Goal: Use online tool/utility: Utilize a website feature to perform a specific function

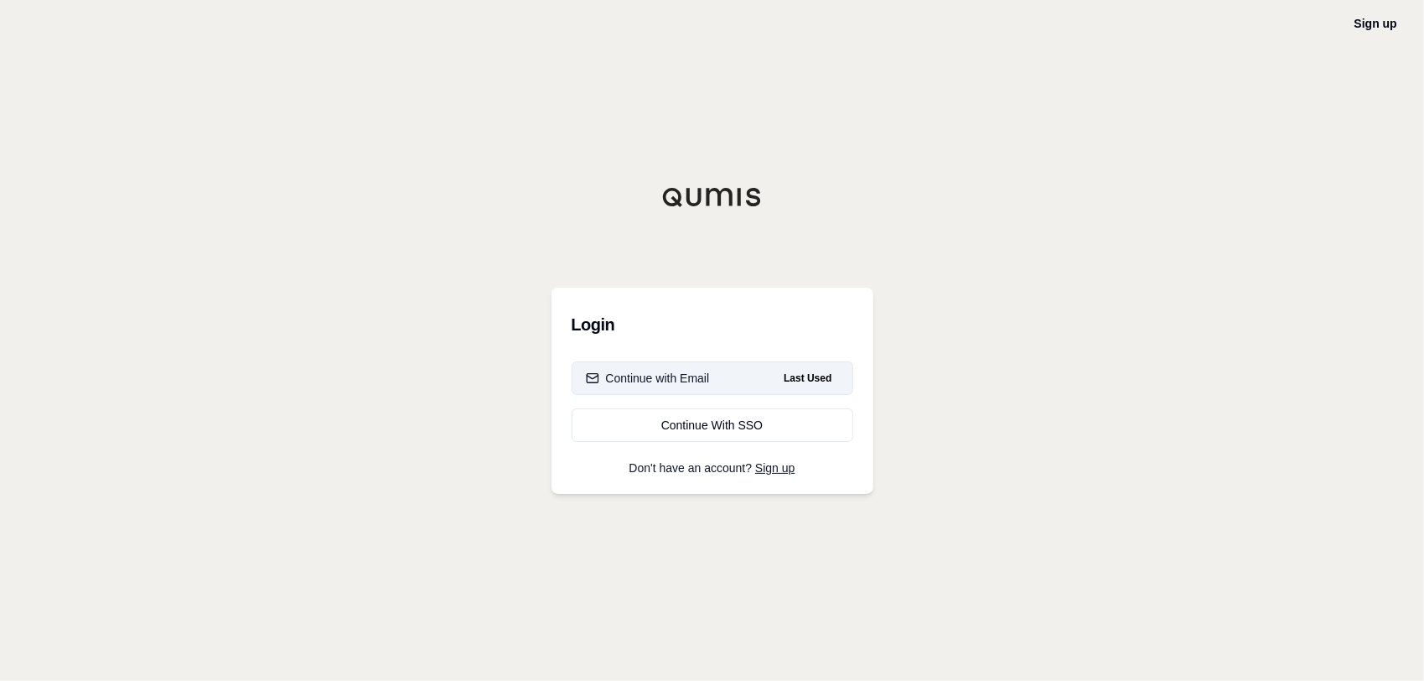
click at [639, 364] on button "Continue with Email Last Used" at bounding box center [713, 378] width 282 height 34
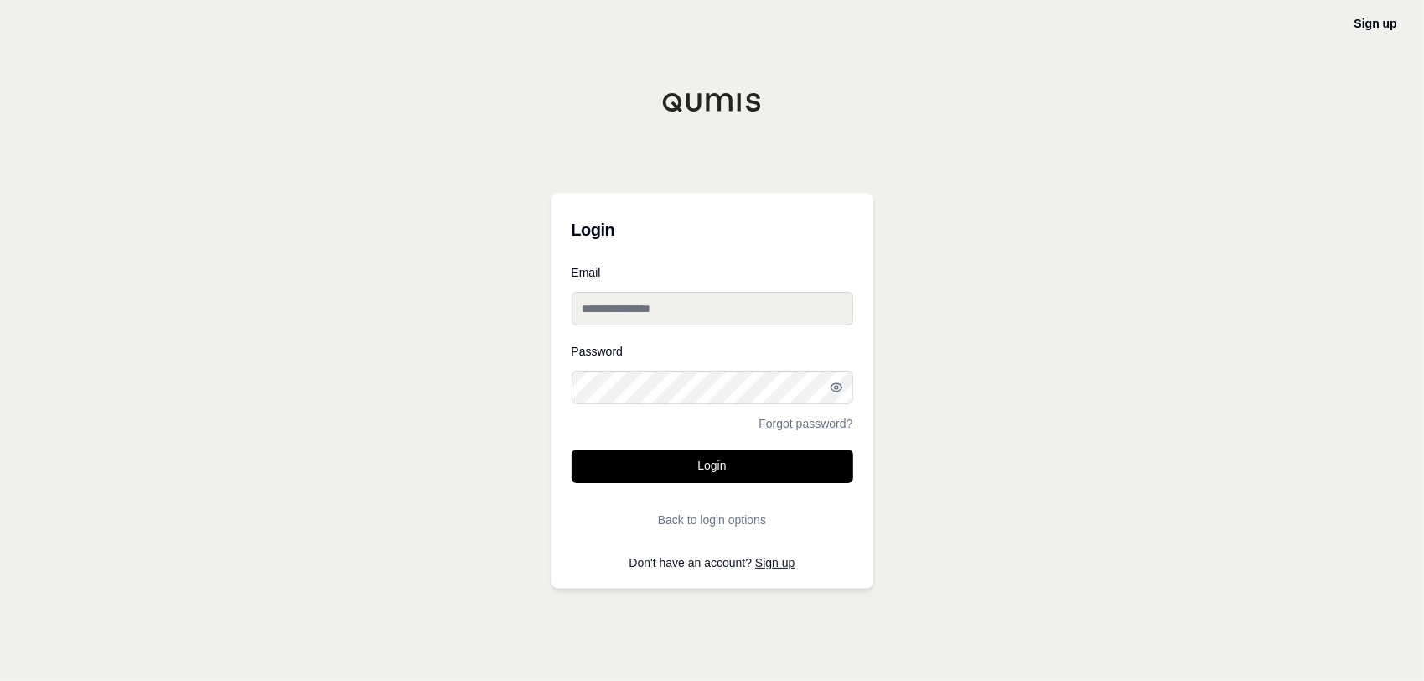
type input "**********"
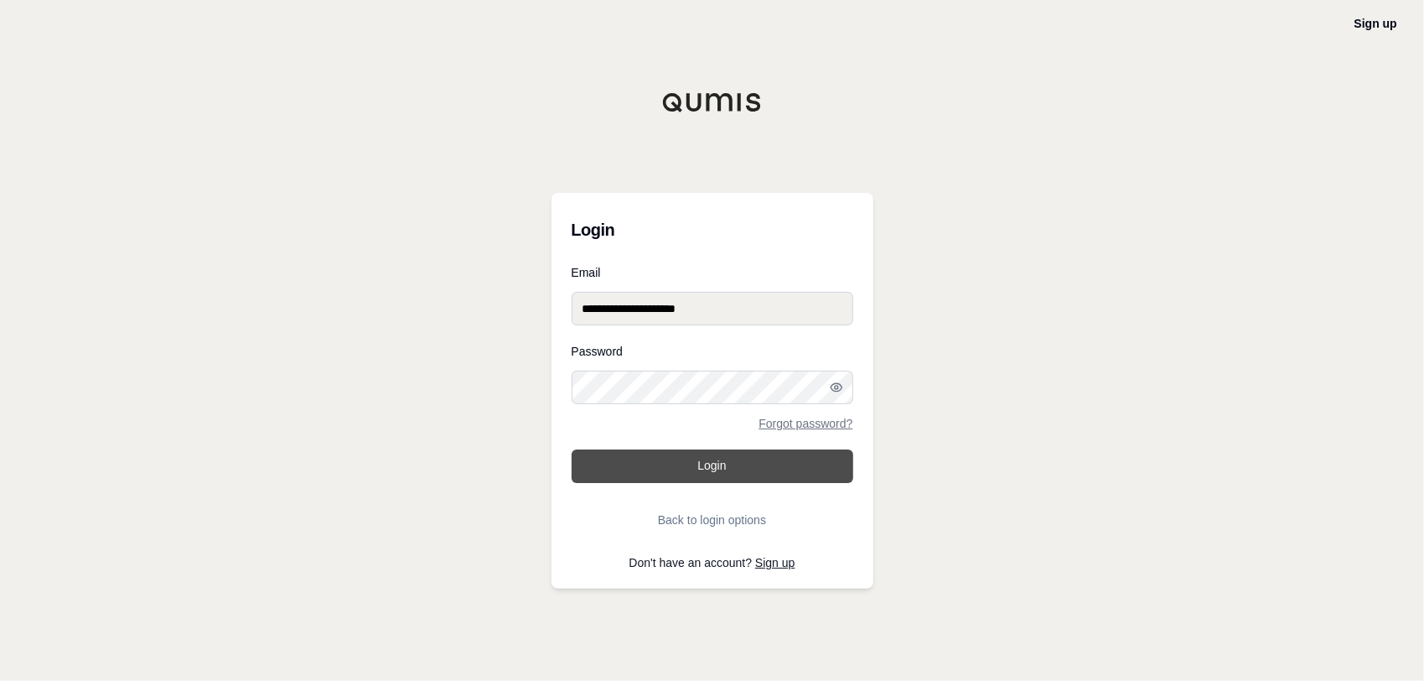
click at [677, 462] on button "Login" at bounding box center [713, 466] width 282 height 34
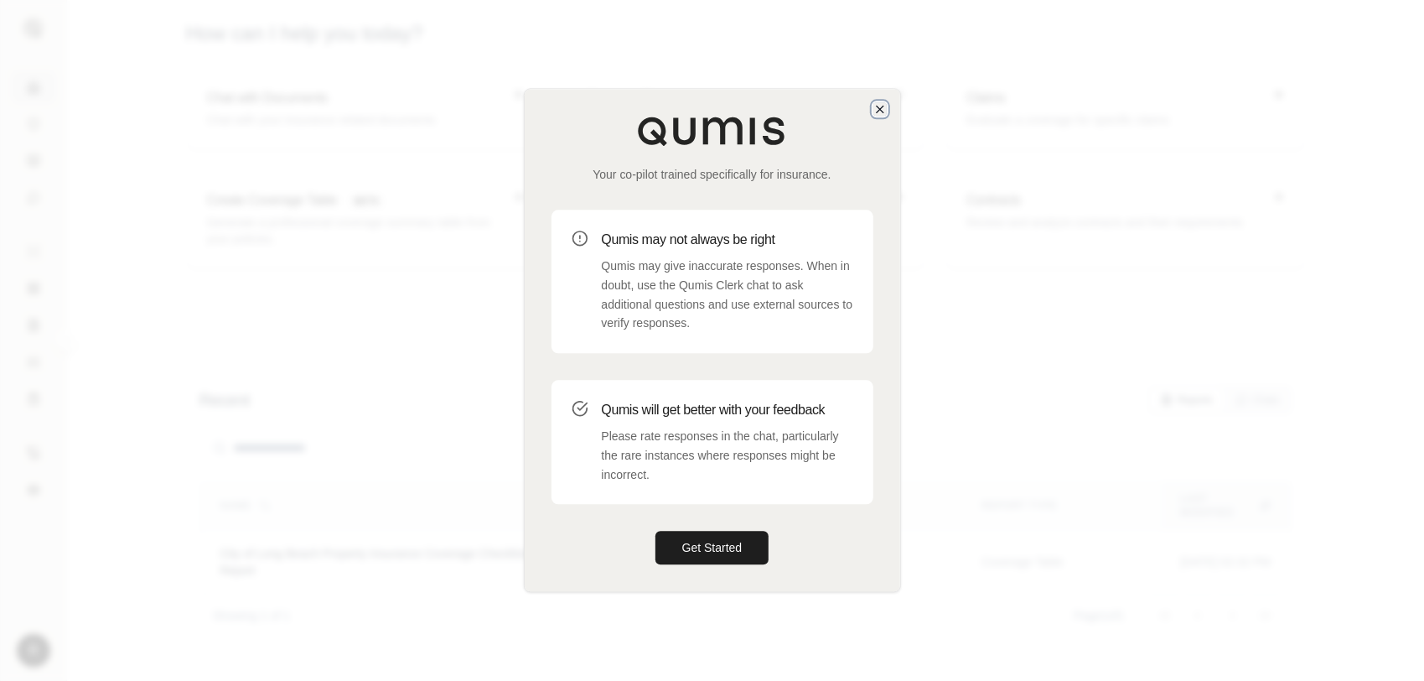
click at [877, 105] on icon "button" at bounding box center [880, 108] width 13 height 13
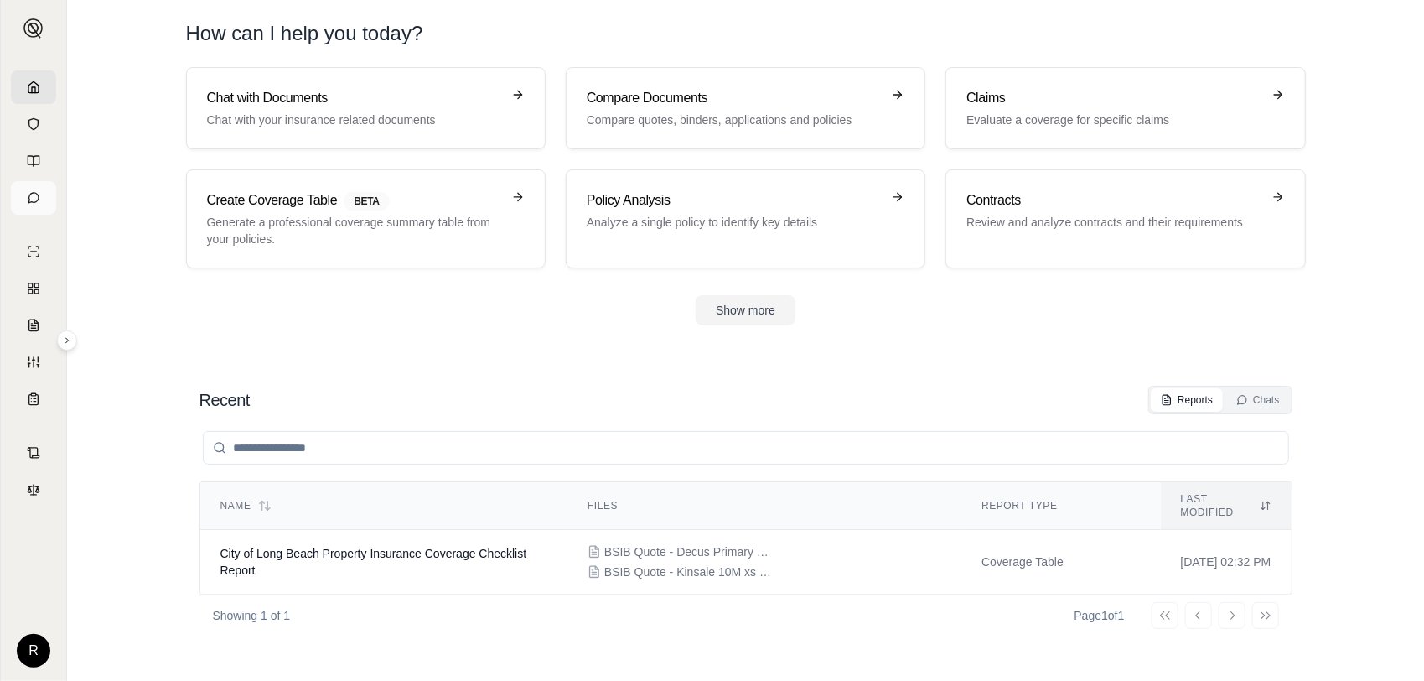
click at [35, 194] on icon at bounding box center [33, 197] width 13 height 13
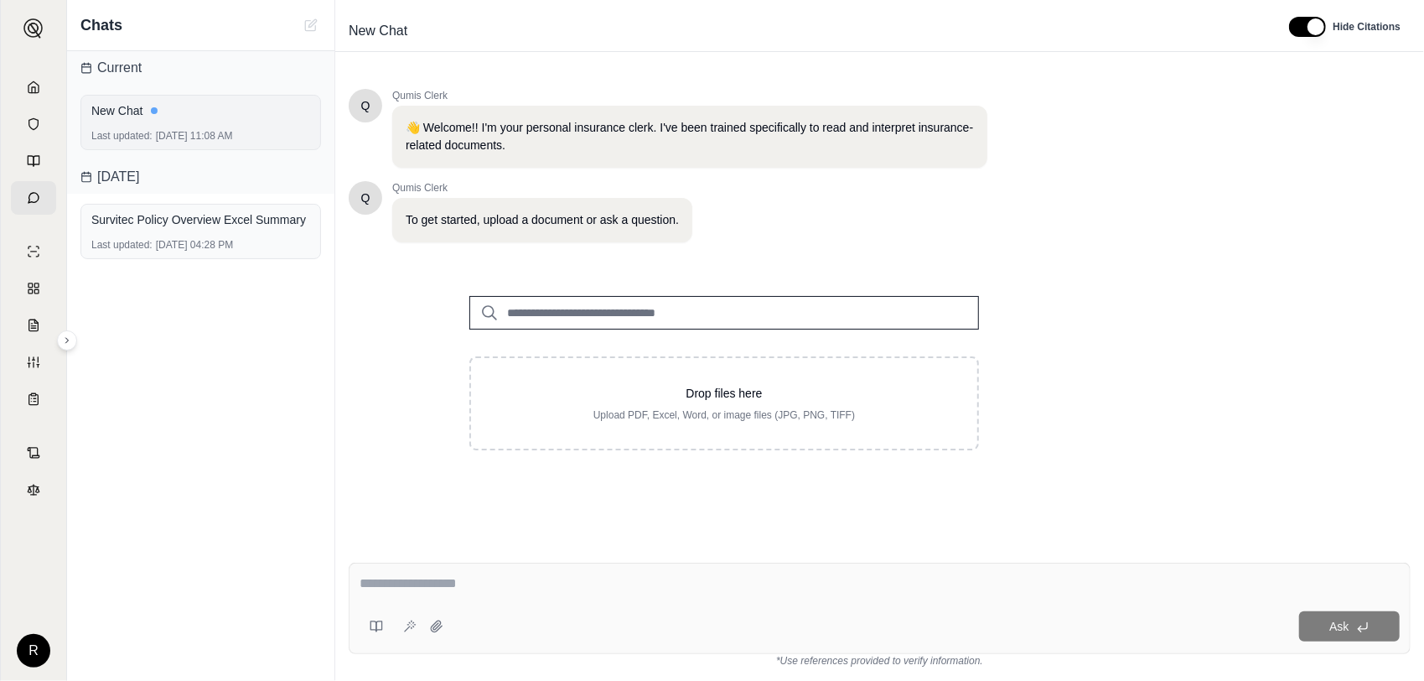
click at [169, 124] on div "New Chat Last updated: [DATE] 11:08 AM" at bounding box center [200, 122] width 241 height 55
click at [221, 228] on div "Survitec Policy Overview Excel Summary" at bounding box center [200, 219] width 219 height 23
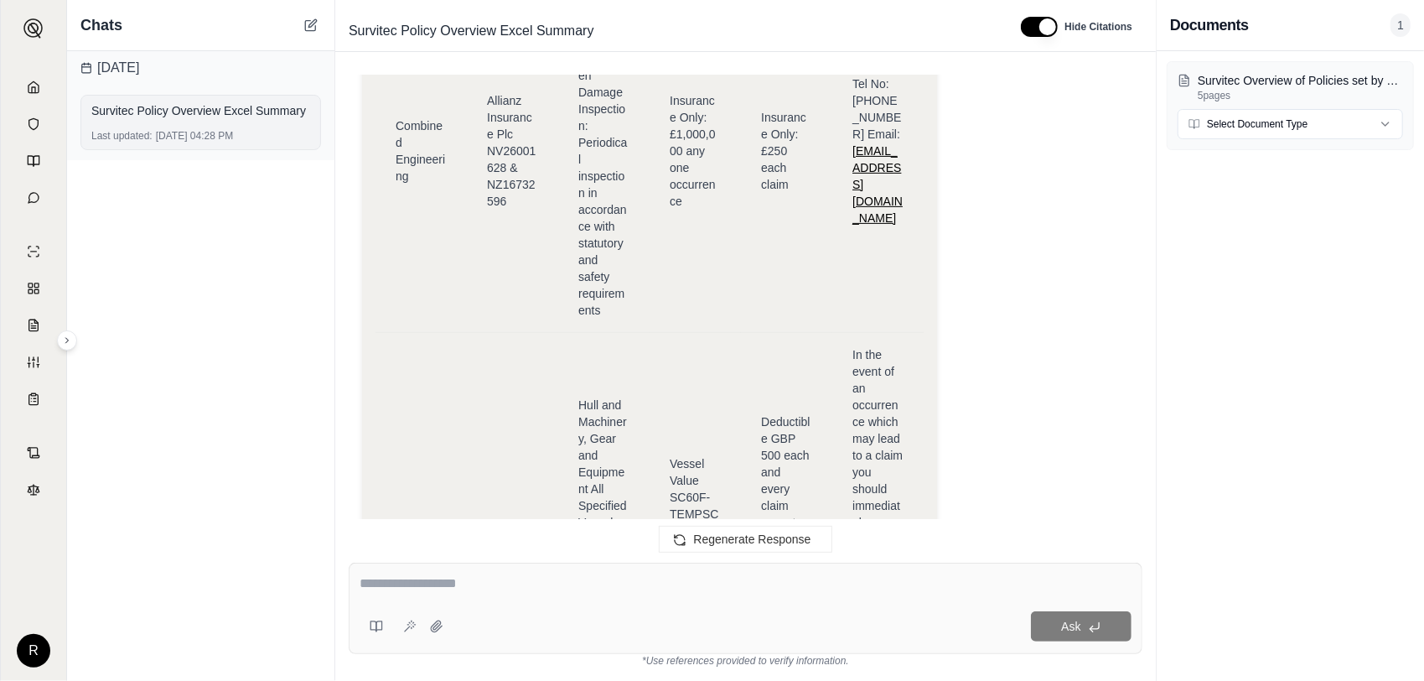
scroll to position [8916, 0]
click at [26, 86] on link at bounding box center [33, 87] width 45 height 34
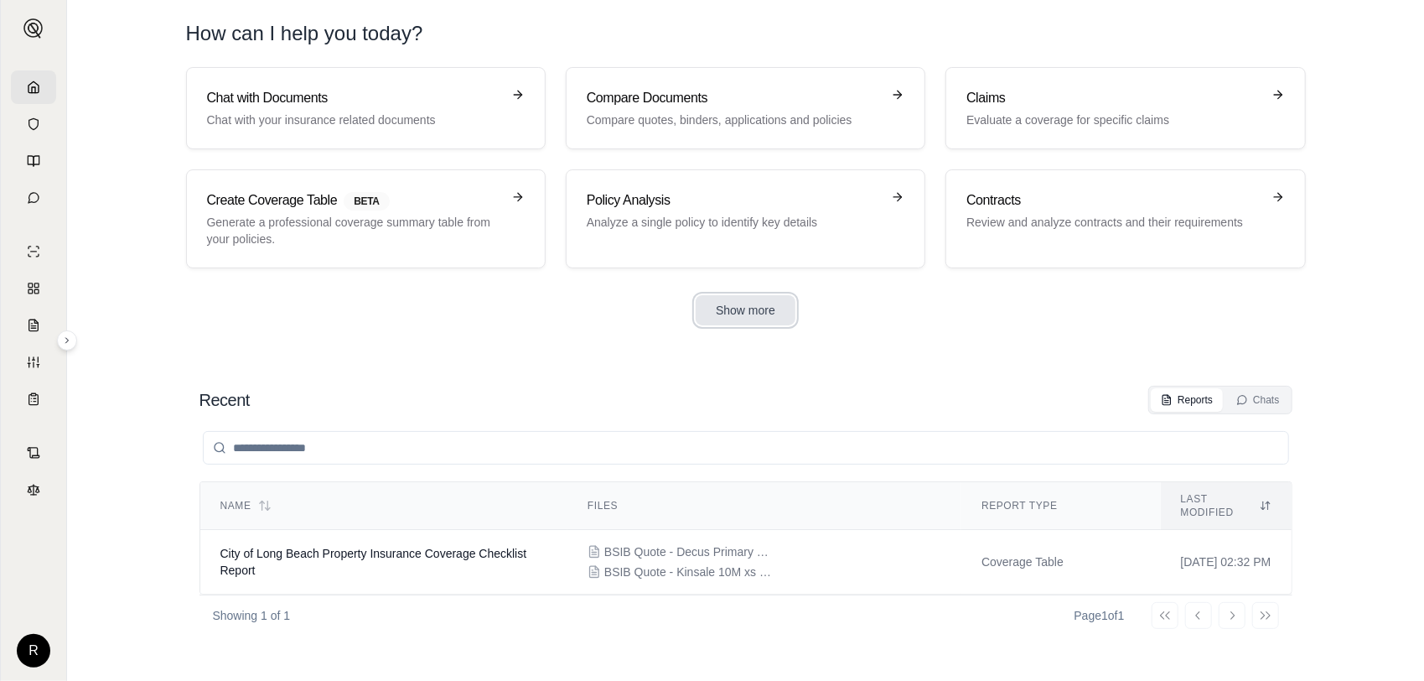
click at [753, 307] on button "Show more" at bounding box center [746, 310] width 100 height 30
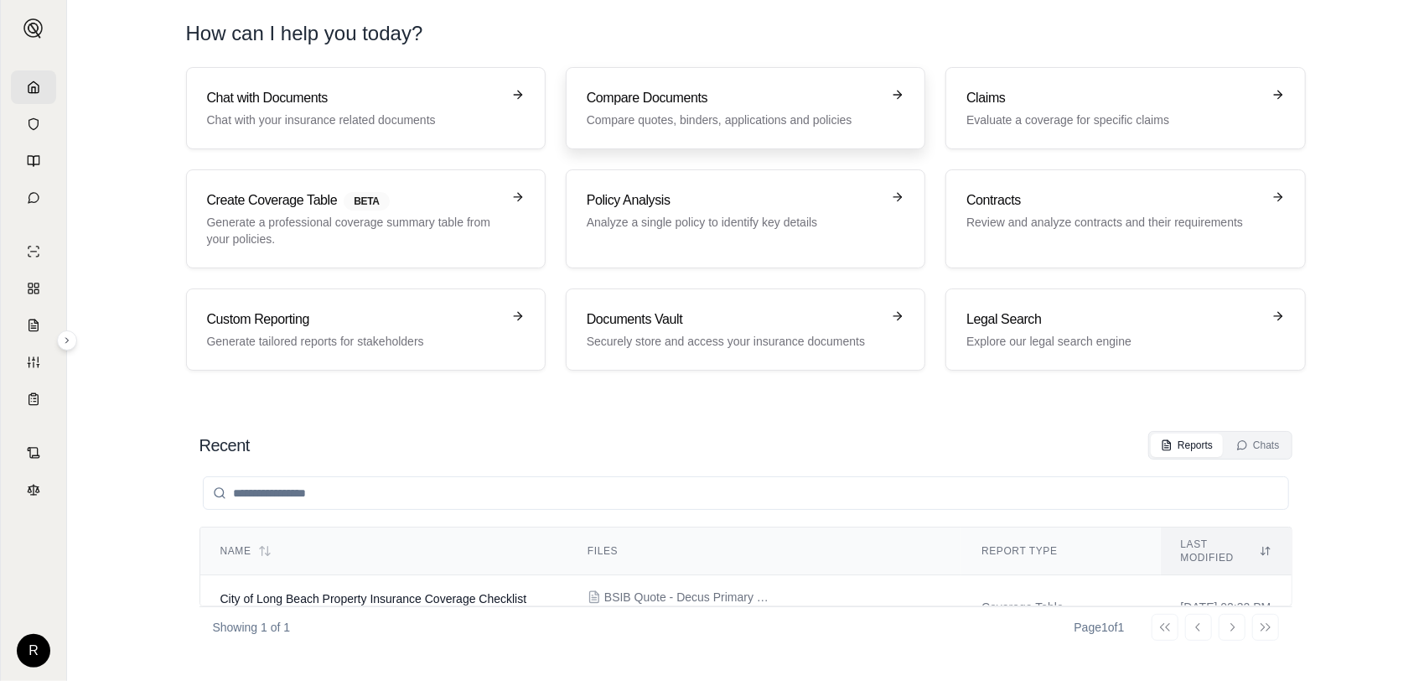
click at [702, 103] on h3 "Compare Documents" at bounding box center [734, 98] width 294 height 20
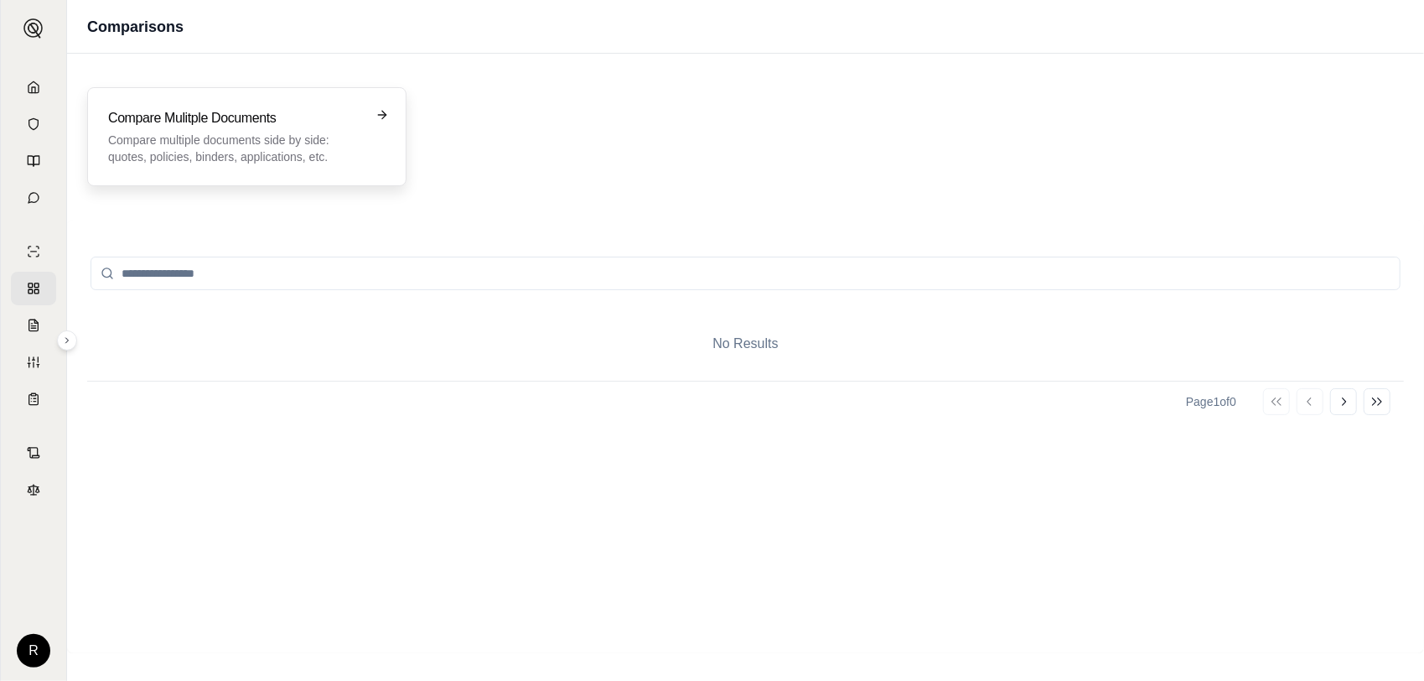
click at [317, 125] on h3 "Compare Mulitple Documents" at bounding box center [235, 118] width 254 height 20
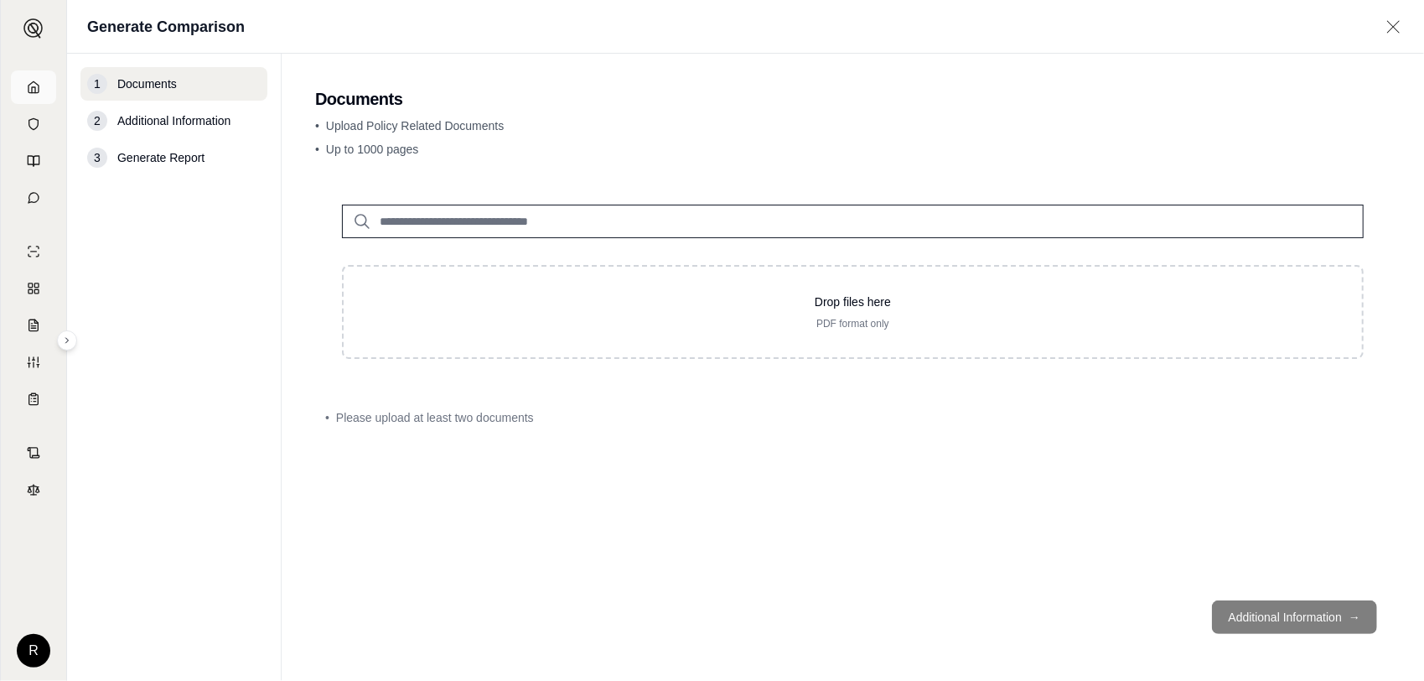
click at [40, 90] on link at bounding box center [33, 87] width 45 height 34
